Goal: Information Seeking & Learning: Learn about a topic

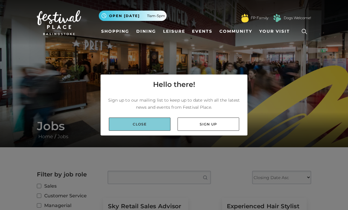
click at [166, 131] on link "Close" at bounding box center [140, 124] width 62 height 13
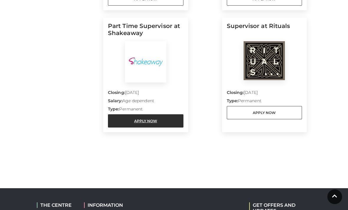
scroll to position [542, 0]
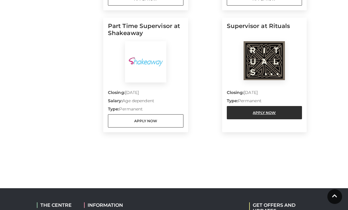
click at [263, 111] on link "Apply Now" at bounding box center [265, 113] width 76 height 13
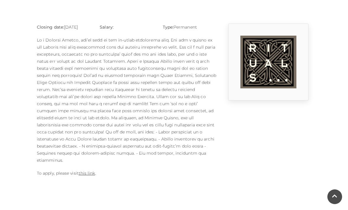
scroll to position [147, 0]
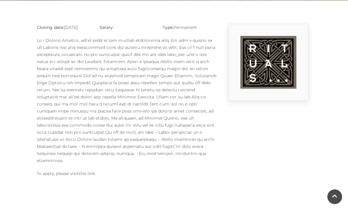
click at [93, 171] on link "this link" at bounding box center [87, 173] width 17 height 5
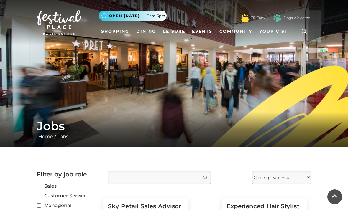
scroll to position [542, 0]
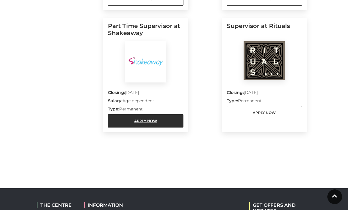
click at [148, 120] on link "Apply Now" at bounding box center [146, 120] width 76 height 13
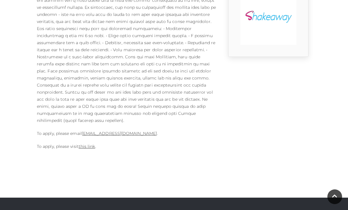
scroll to position [192, 0]
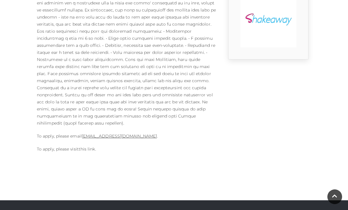
click at [87, 147] on link "this link" at bounding box center [87, 149] width 17 height 5
click at [88, 147] on link "this link" at bounding box center [87, 149] width 17 height 5
click at [112, 134] on link "Basingstoke@shakeaway.com" at bounding box center [119, 136] width 75 height 5
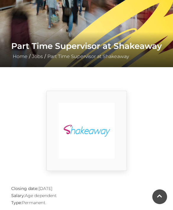
scroll to position [80, 0]
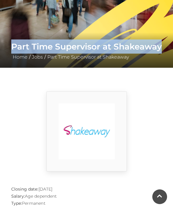
drag, startPoint x: 12, startPoint y: 48, endPoint x: 167, endPoint y: 49, distance: 154.6
click at [167, 49] on div "Part Time Supervisor at Shakeaway Home / Jobs / Part Time Supervisor at Shakeaw…" at bounding box center [86, 49] width 173 height 35
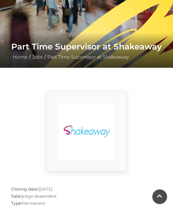
drag, startPoint x: 26, startPoint y: 123, endPoint x: 0, endPoint y: -80, distance: 204.7
click at [27, 123] on div at bounding box center [86, 131] width 159 height 80
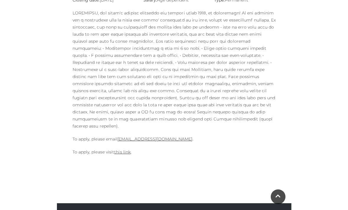
scroll to position [186, 0]
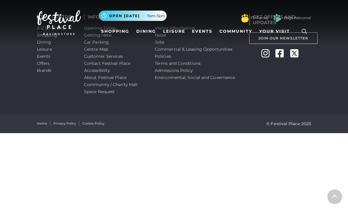
scroll to position [18, 0]
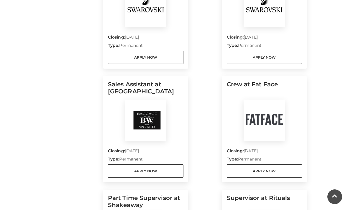
scroll to position [369, 0]
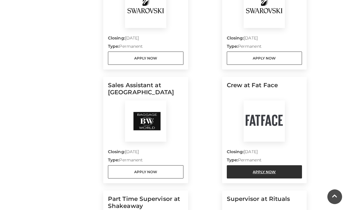
click at [250, 173] on link "Apply Now" at bounding box center [265, 172] width 76 height 13
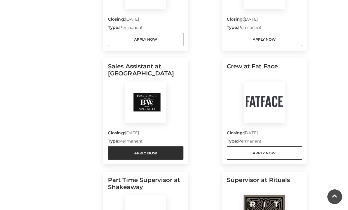
click at [118, 158] on link "Apply Now" at bounding box center [146, 153] width 76 height 13
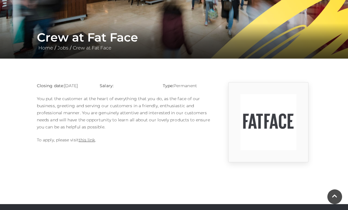
scroll to position [91, 0]
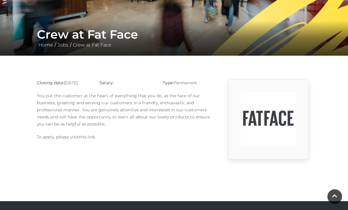
click at [83, 140] on link "this link" at bounding box center [87, 137] width 17 height 5
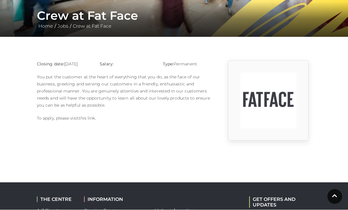
scroll to position [111, 0]
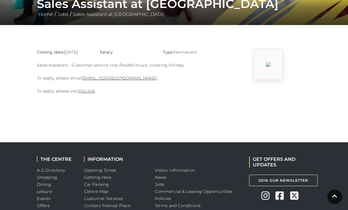
scroll to position [122, 0]
click at [86, 92] on link "this link" at bounding box center [87, 91] width 17 height 5
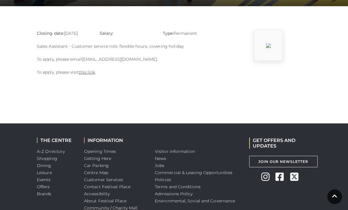
click at [105, 61] on link "Charbel@baggagefactory.co.uk" at bounding box center [119, 59] width 75 height 5
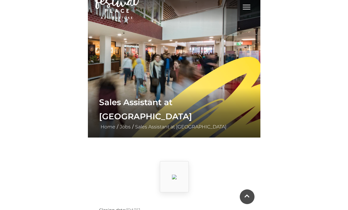
scroll to position [0, 0]
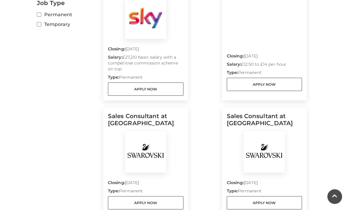
scroll to position [224, 0]
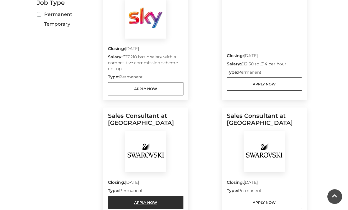
click at [165, 201] on link "Apply Now" at bounding box center [146, 203] width 76 height 13
